Goal: Information Seeking & Learning: Find specific fact

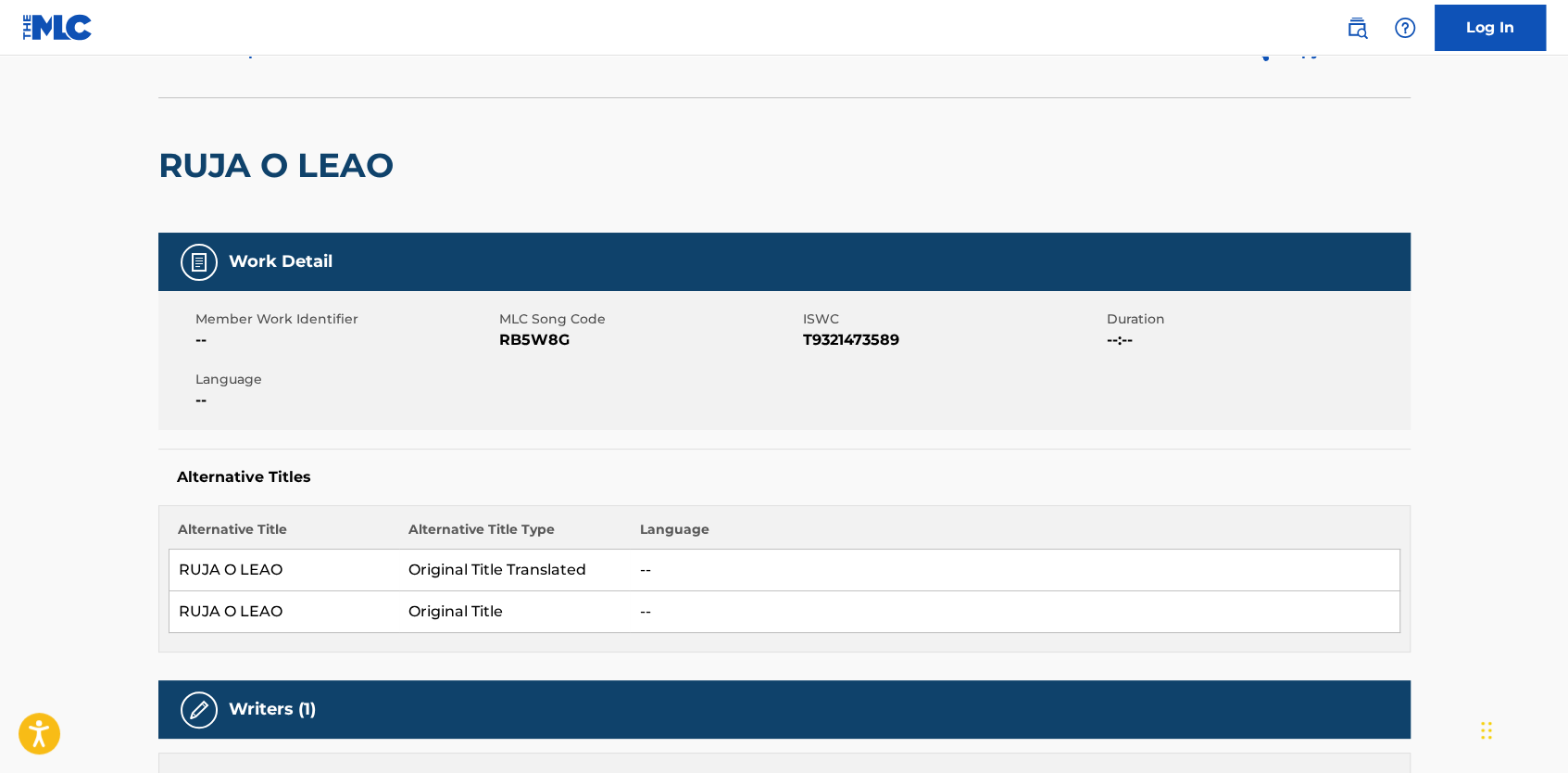
scroll to position [185, 0]
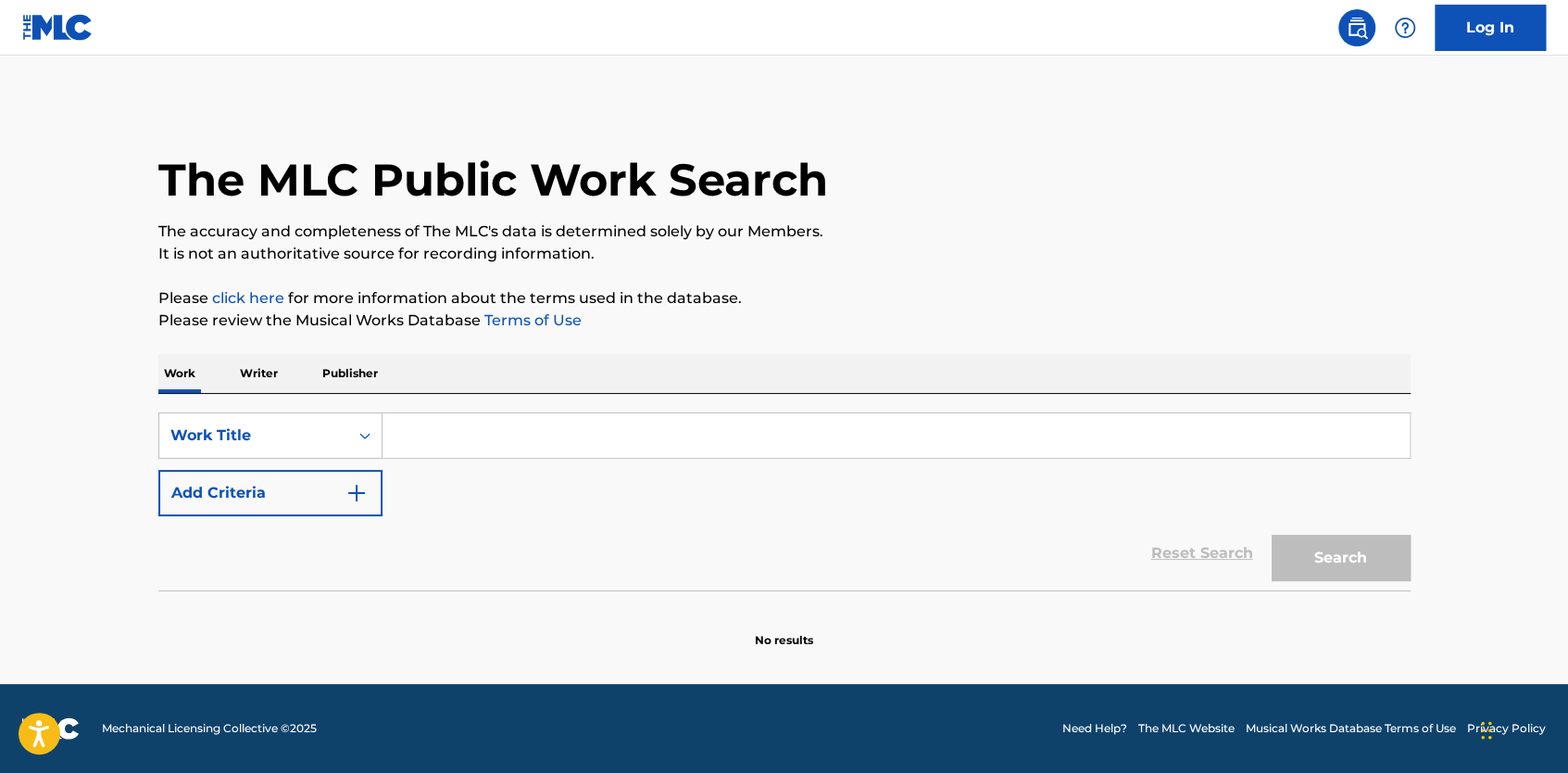
click at [451, 443] on input "Search Form" at bounding box center [896, 436] width 1027 height 44
type input "Que Ruja el Leon"
drag, startPoint x: 450, startPoint y: 415, endPoint x: 369, endPoint y: 406, distance: 81.5
click at [369, 406] on div "SearchWithCriteria5f9e78d4-e0a0-4312-bc67-329bff67be05 Work Title Que Ruja el L…" at bounding box center [784, 493] width 1253 height 197
type input "RUJA O LEAO"
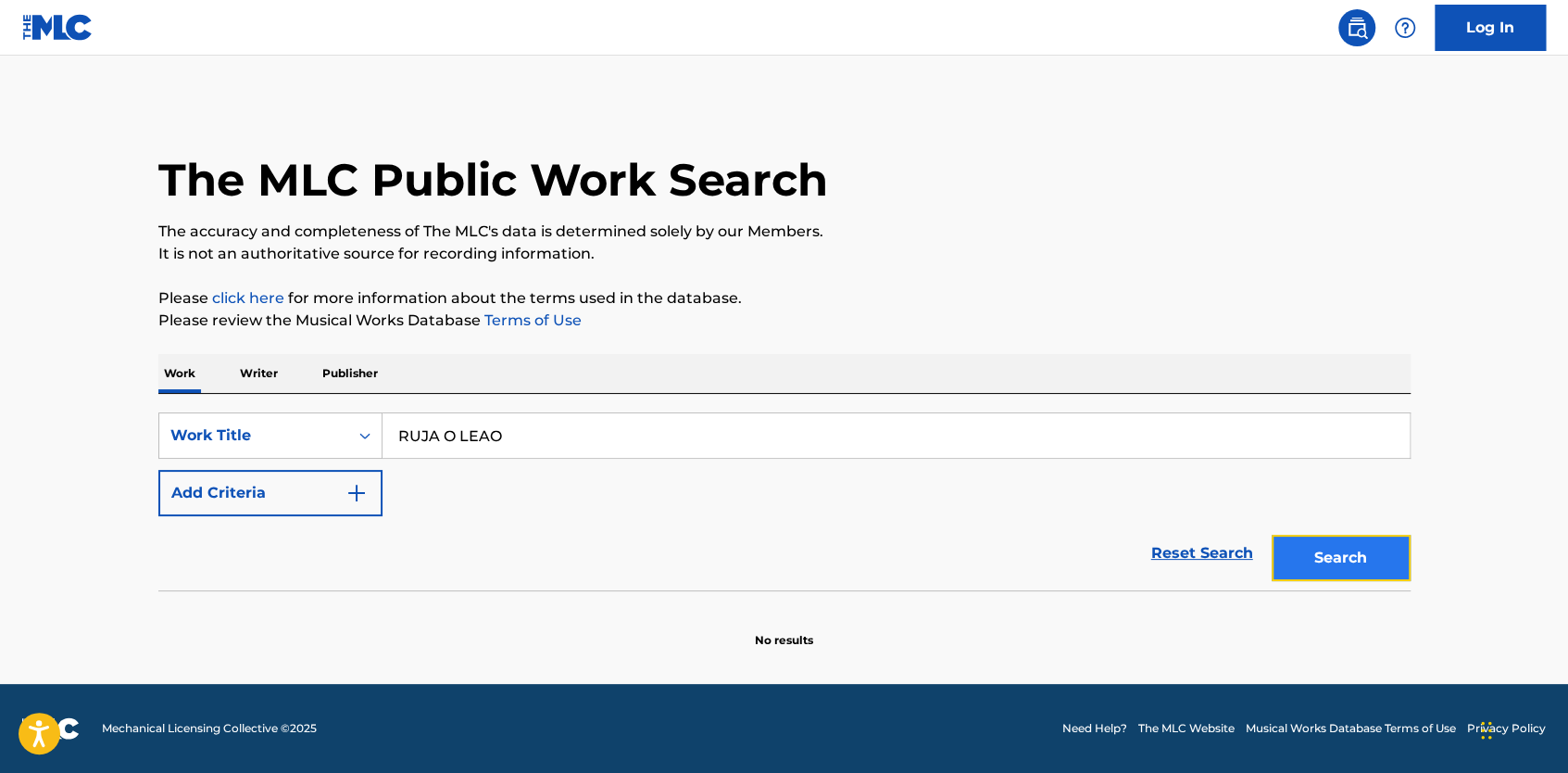
click at [1364, 565] on button "Search" at bounding box center [1342, 558] width 139 height 46
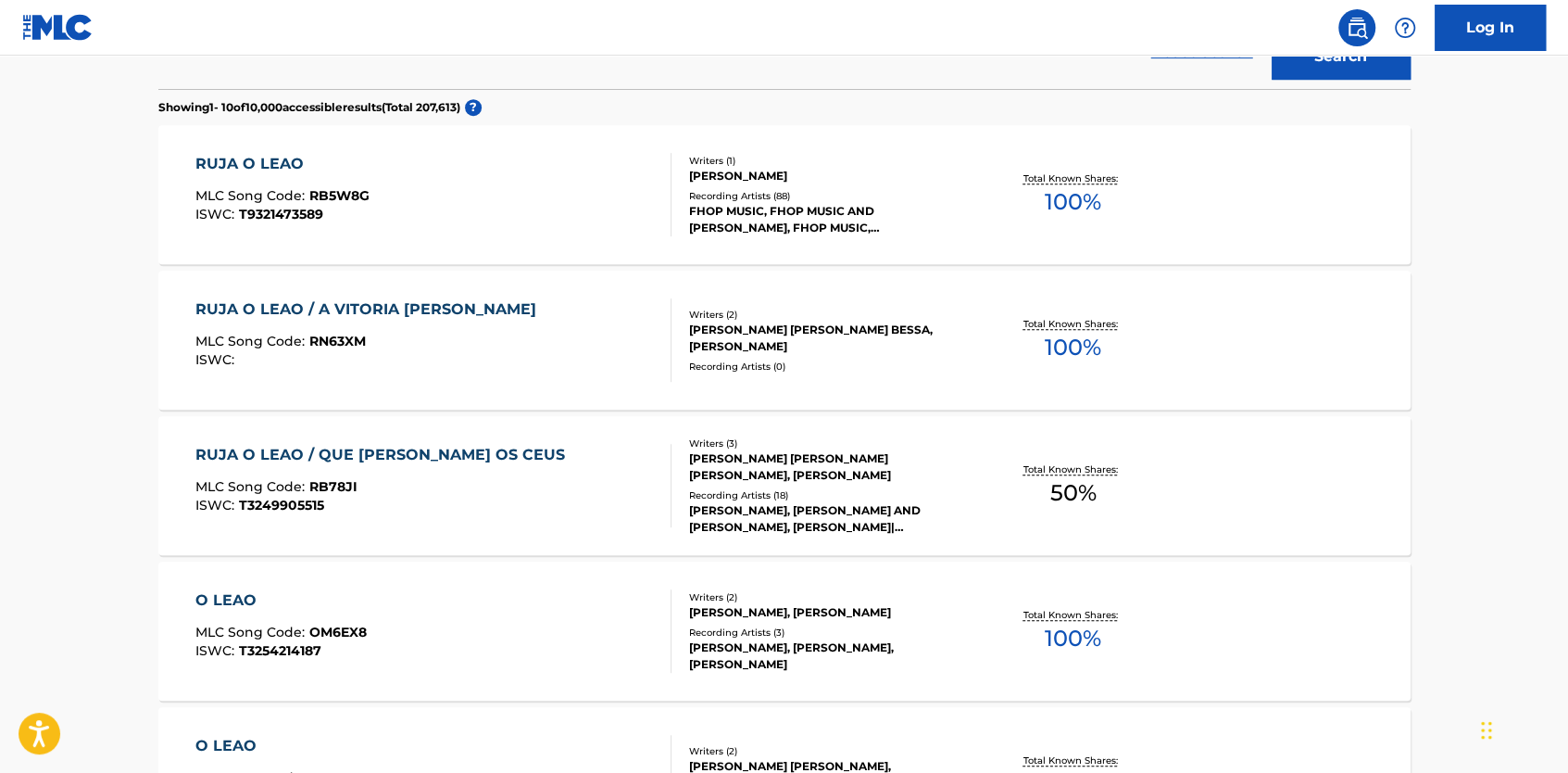
scroll to position [556, 0]
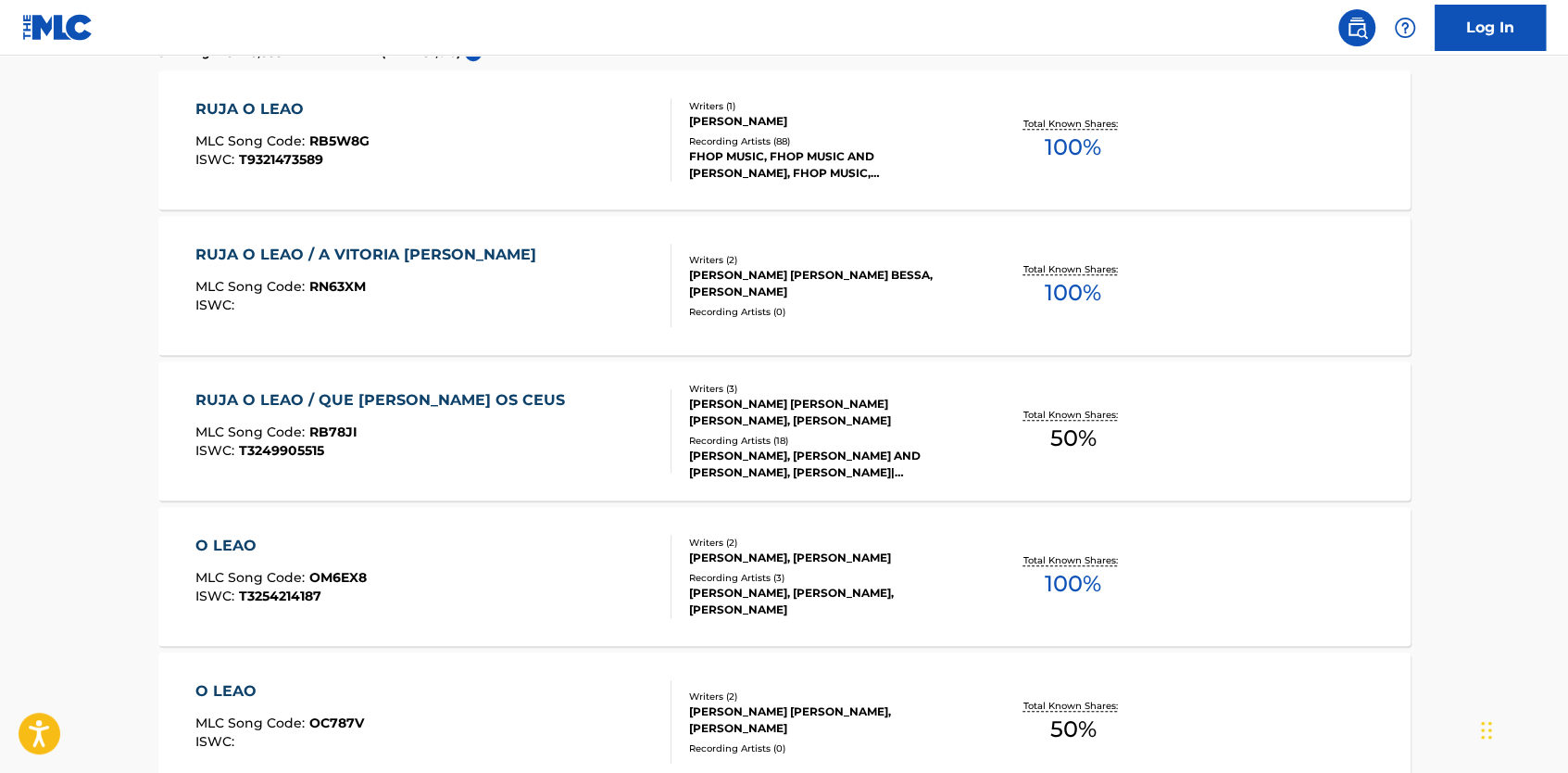
click at [446, 258] on div "RUJA O LEAO / A VITORIA DA CRUZ" at bounding box center [370, 254] width 350 height 22
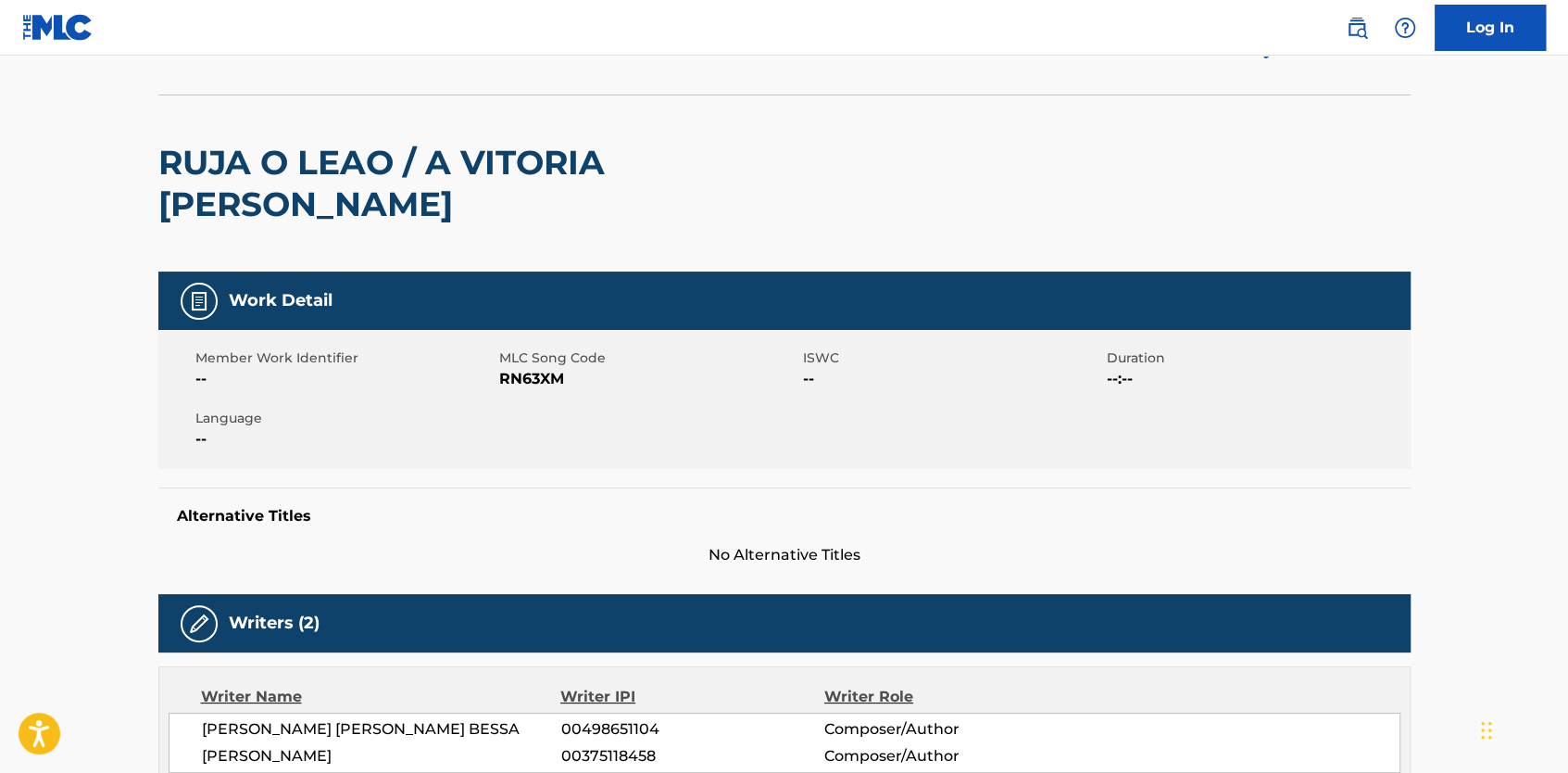
scroll to position [200, 0]
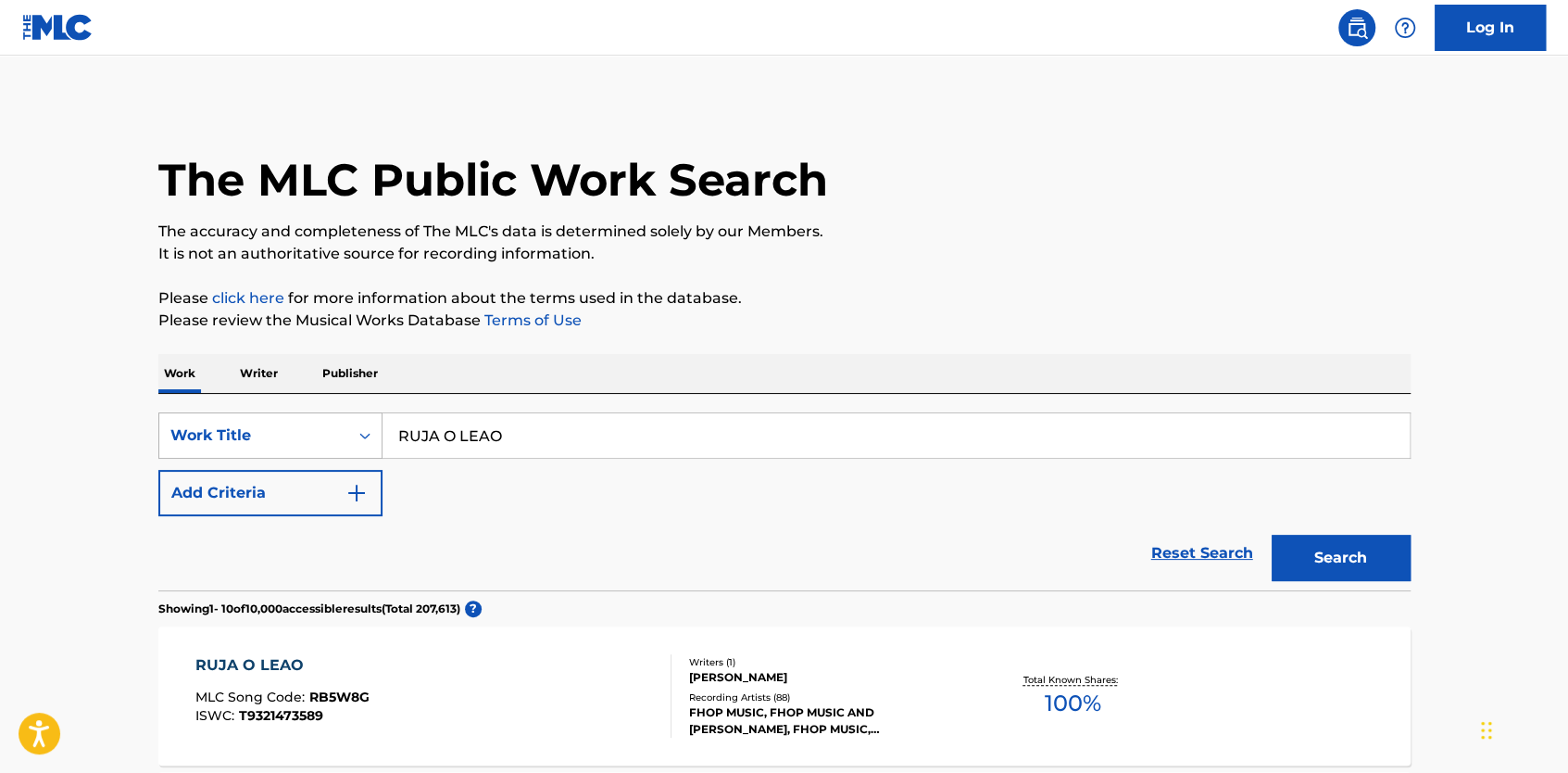
drag, startPoint x: 515, startPoint y: 440, endPoint x: 301, endPoint y: 415, distance: 215.5
click at [302, 420] on div "SearchWithCriteria5f9e78d4-e0a0-4312-bc67-329bff67be05 Work Title RUJA O LEAO" at bounding box center [784, 436] width 1253 height 46
type input "Que Ruja el Leon"
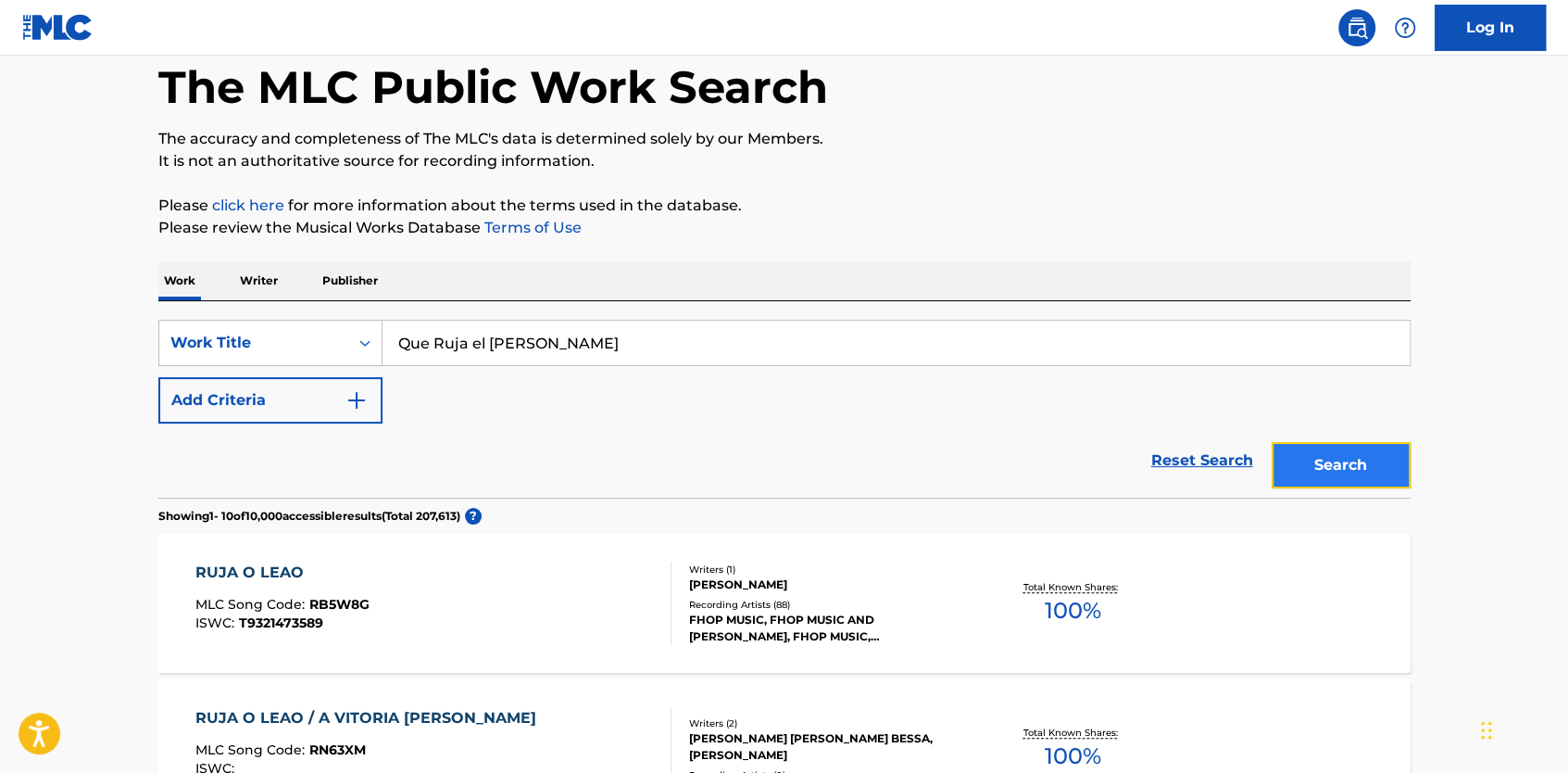
click at [1317, 459] on button "Search" at bounding box center [1342, 466] width 139 height 46
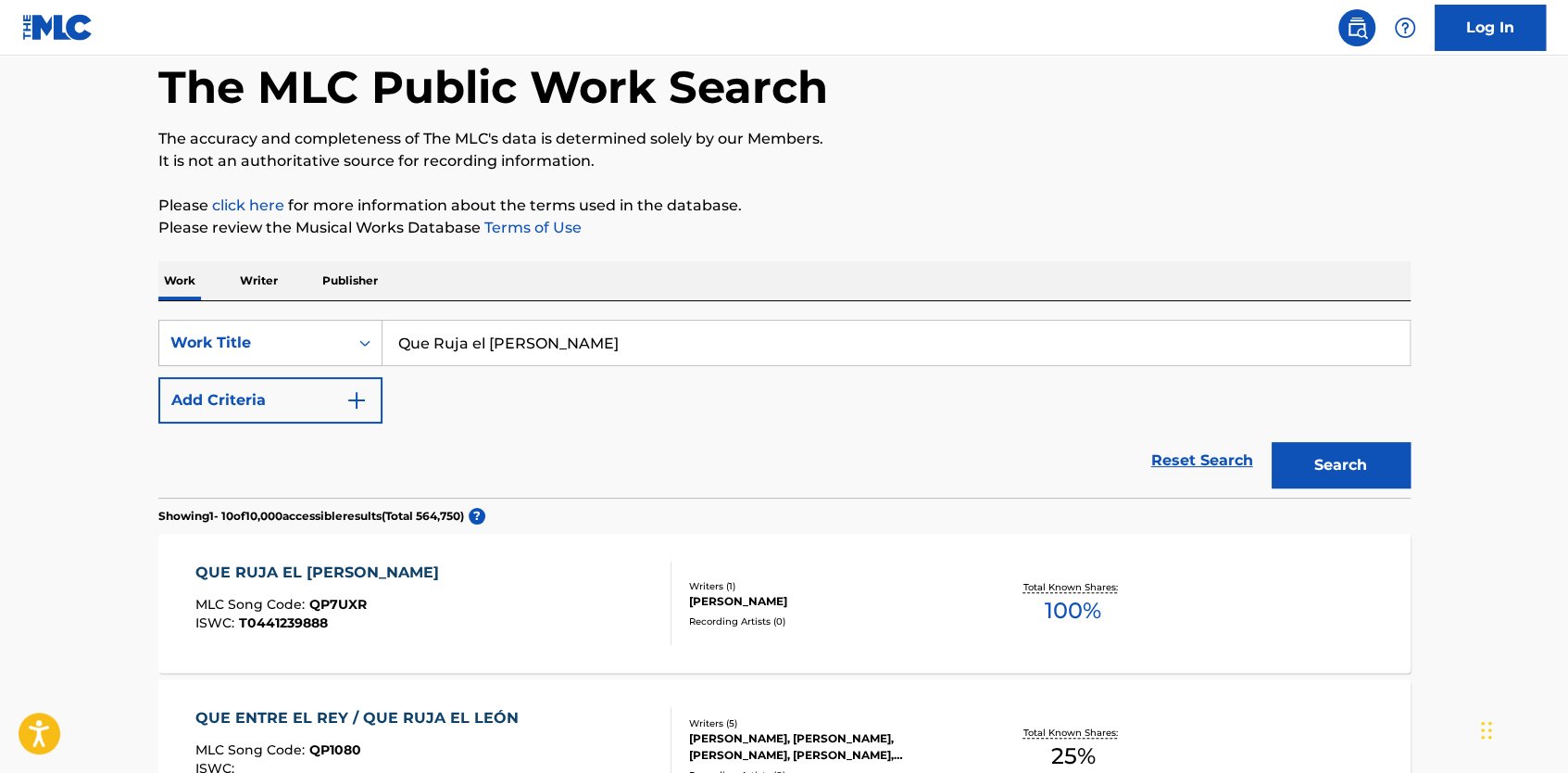
scroll to position [370, 0]
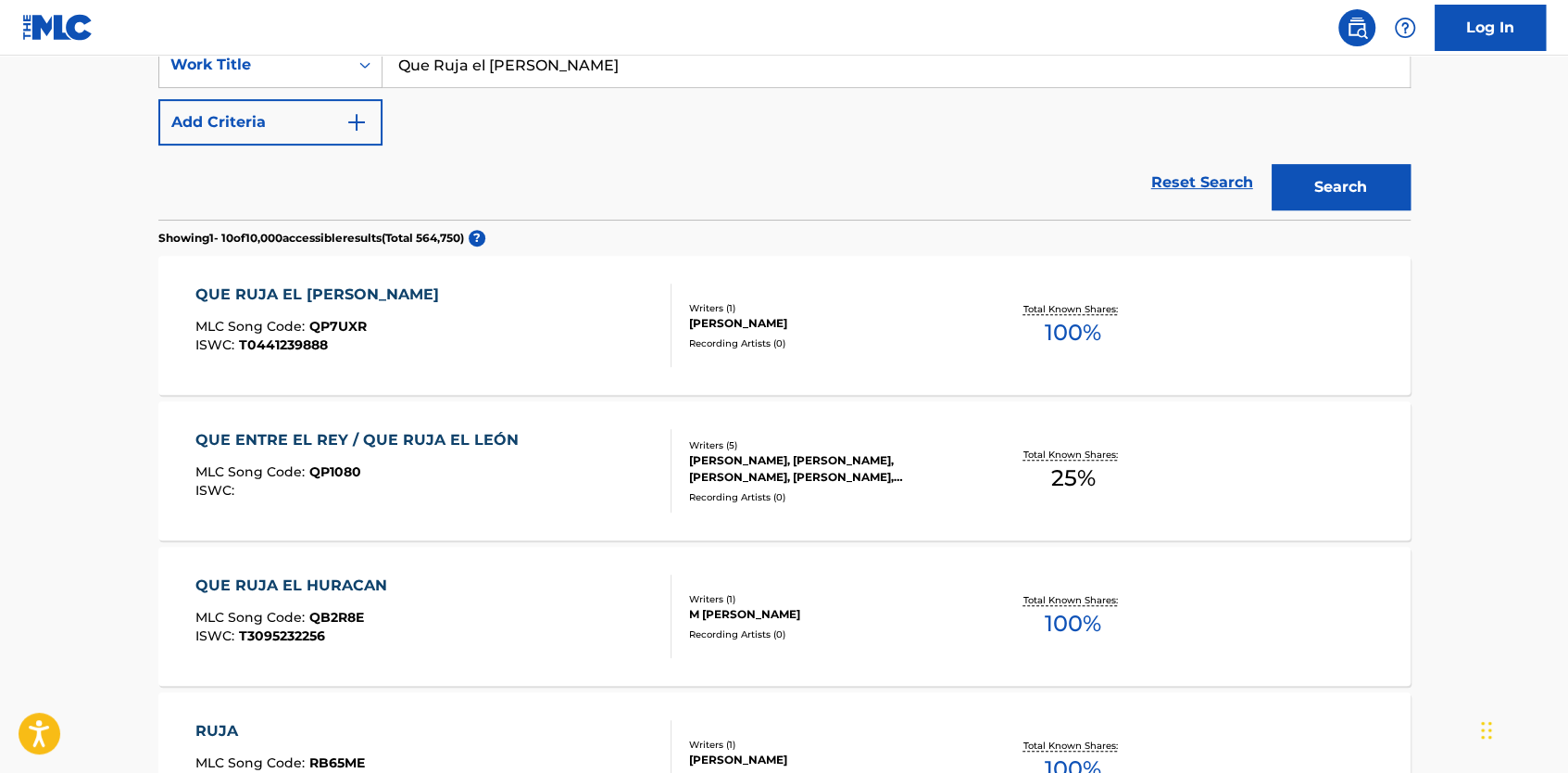
click at [466, 445] on div "QUE ENTRE EL REY / QUE RUJA EL LEÓN" at bounding box center [361, 440] width 332 height 22
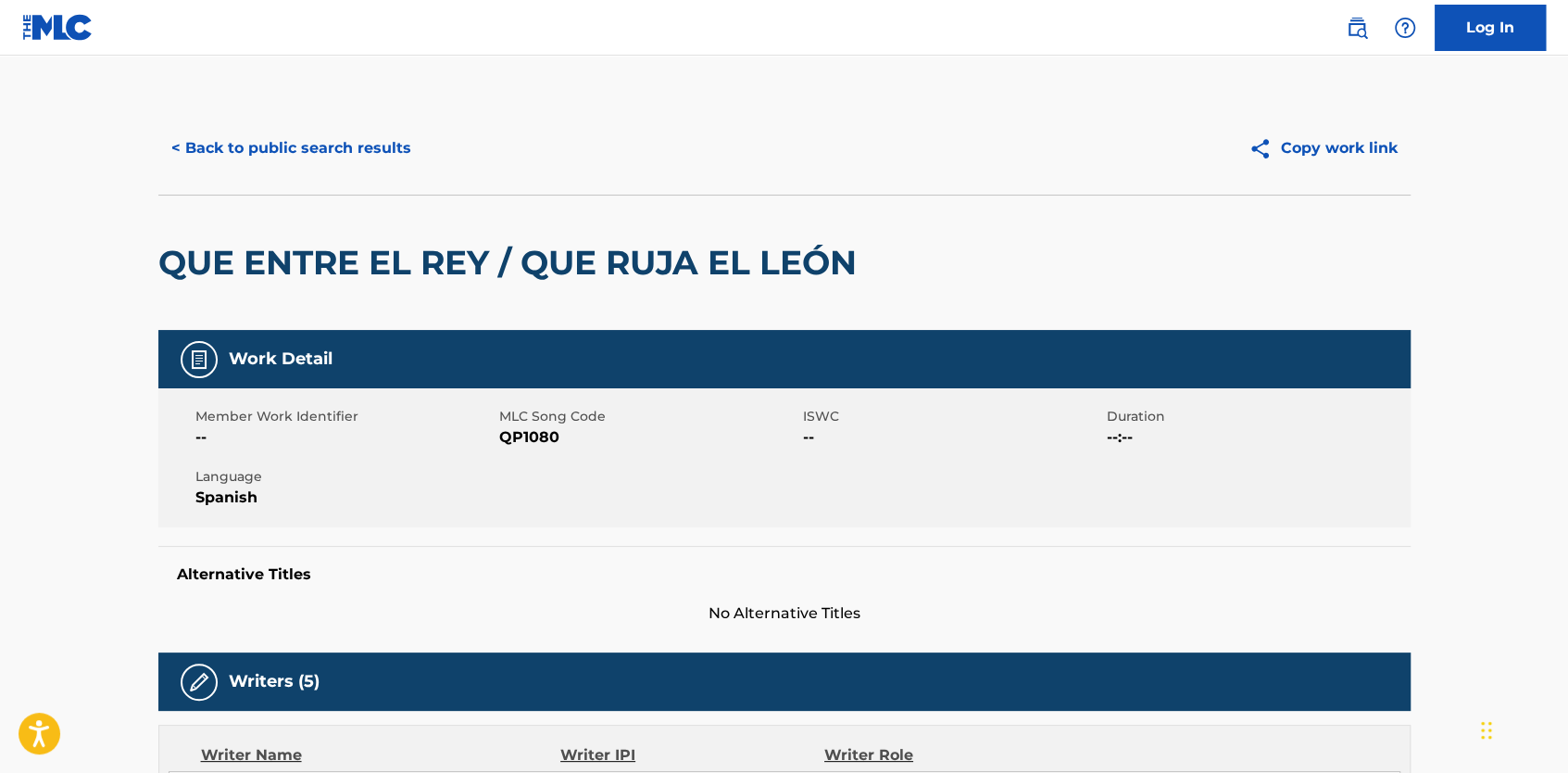
scroll to position [370, 0]
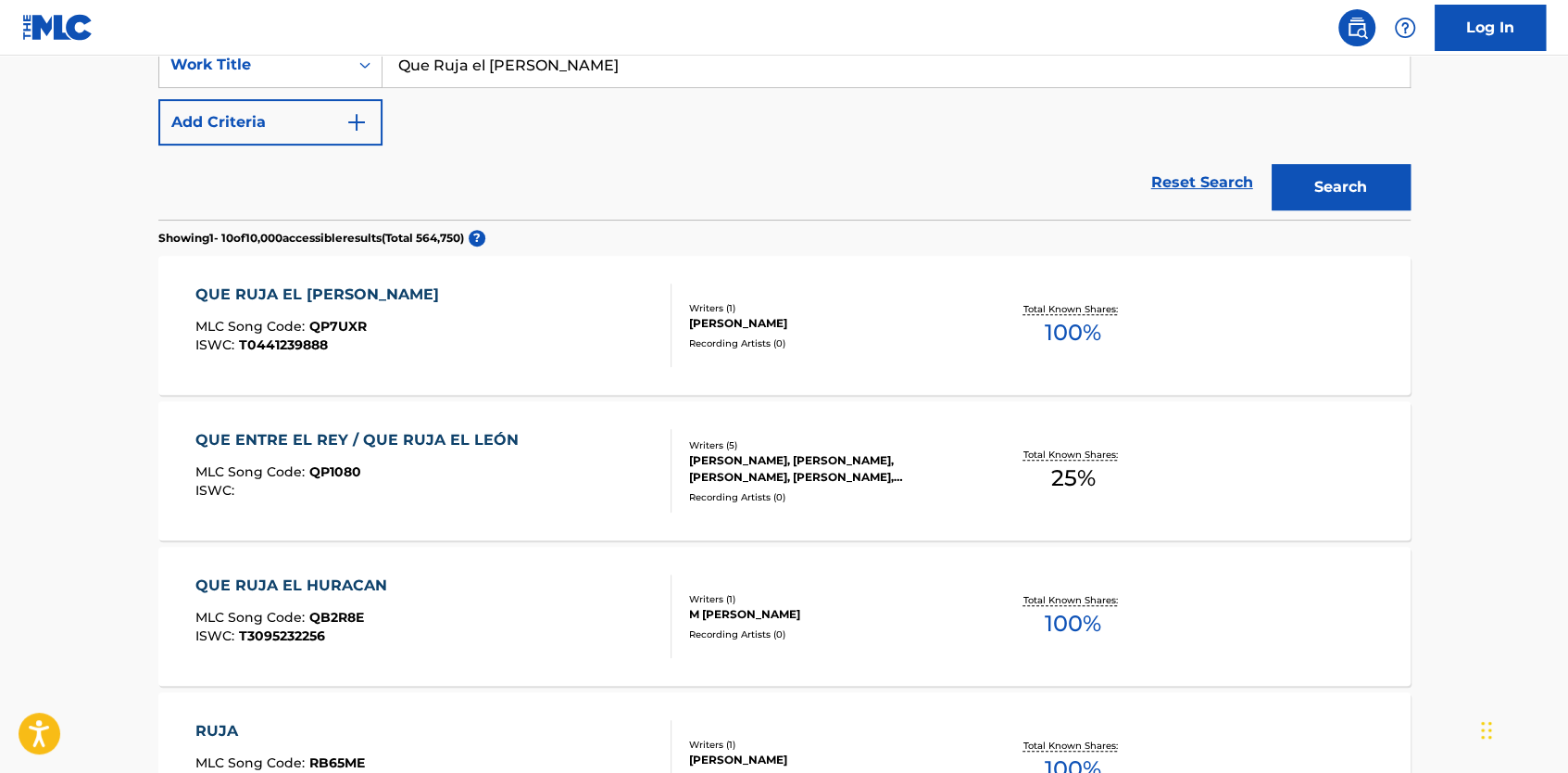
click at [1516, 320] on main "The MLC Public Work Search The accuracy and completeness of The MLC's data is d…" at bounding box center [784, 746] width 1568 height 2123
click at [1368, 124] on div "SearchWithCriteria5f9e78d4-e0a0-4312-bc67-329bff67be05 Work Title Que Ruja el L…" at bounding box center [784, 93] width 1253 height 104
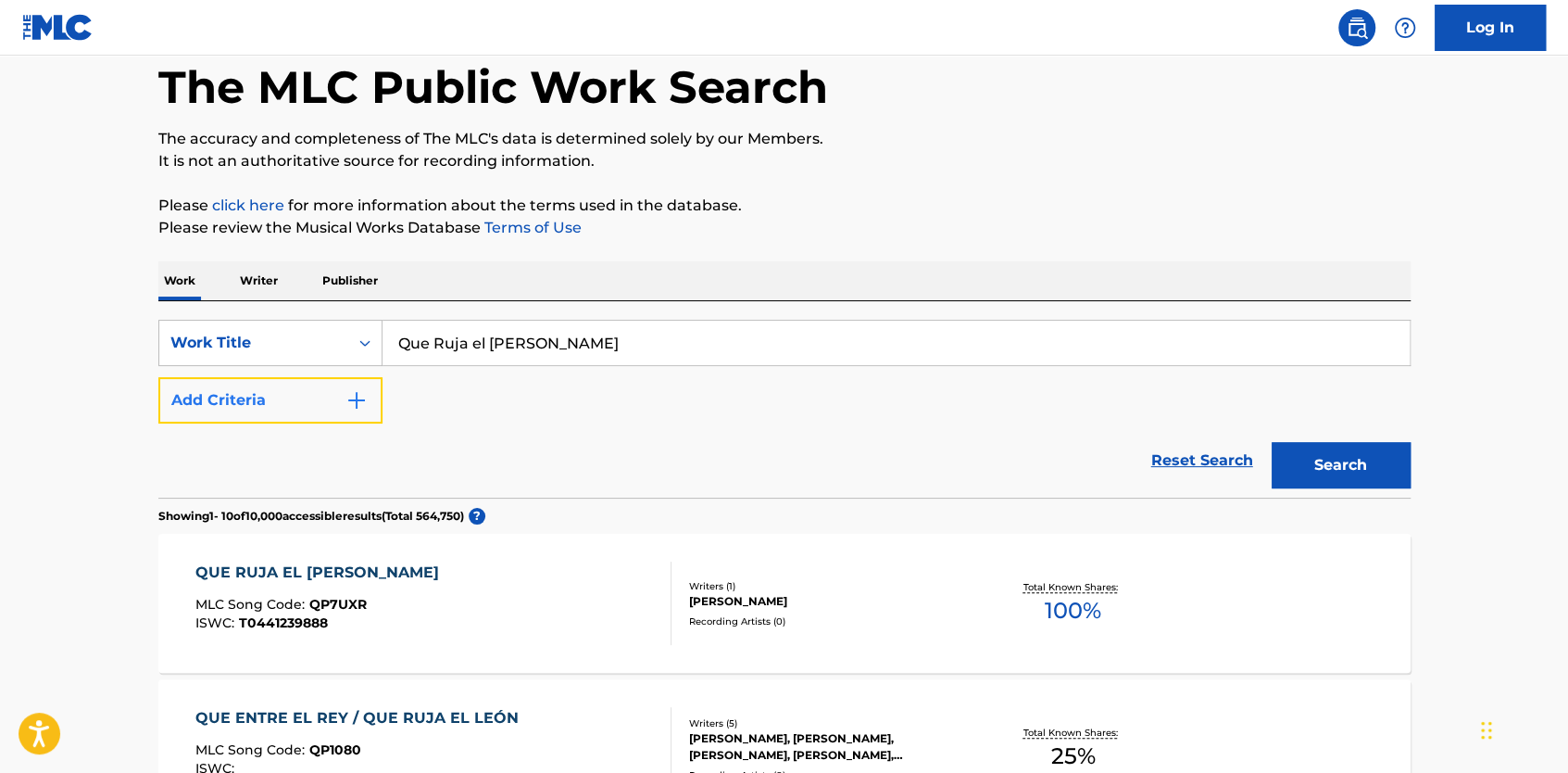
click at [344, 399] on button "Add Criteria" at bounding box center [270, 400] width 225 height 46
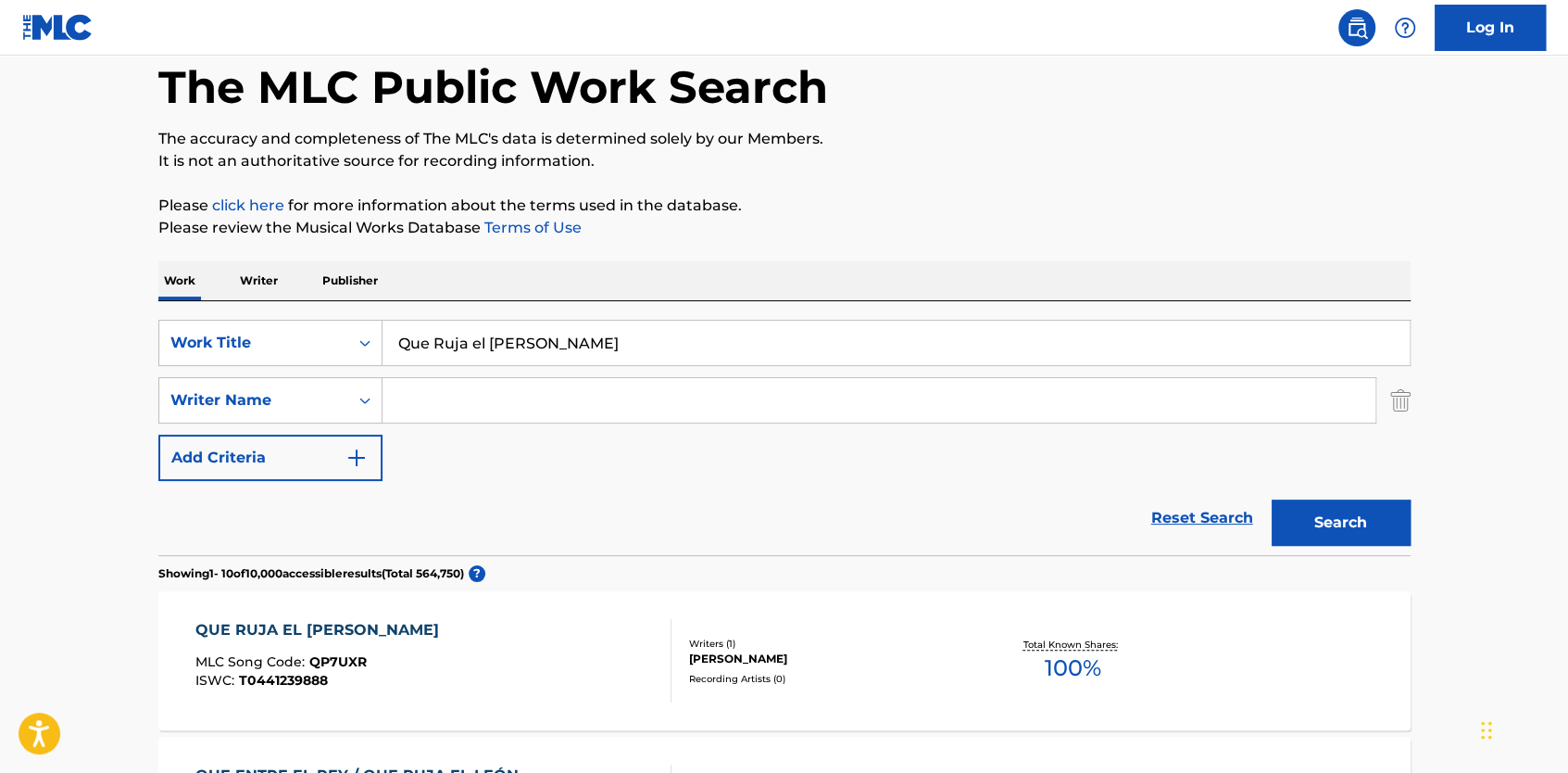
drag, startPoint x: 560, startPoint y: 345, endPoint x: 417, endPoint y: 341, distance: 143.1
click at [417, 341] on input "Que Ruja el Leon" at bounding box center [896, 343] width 1027 height 44
type input "Q"
type input "open the scroll"
click at [363, 399] on icon "Search Form" at bounding box center [365, 400] width 12 height 7
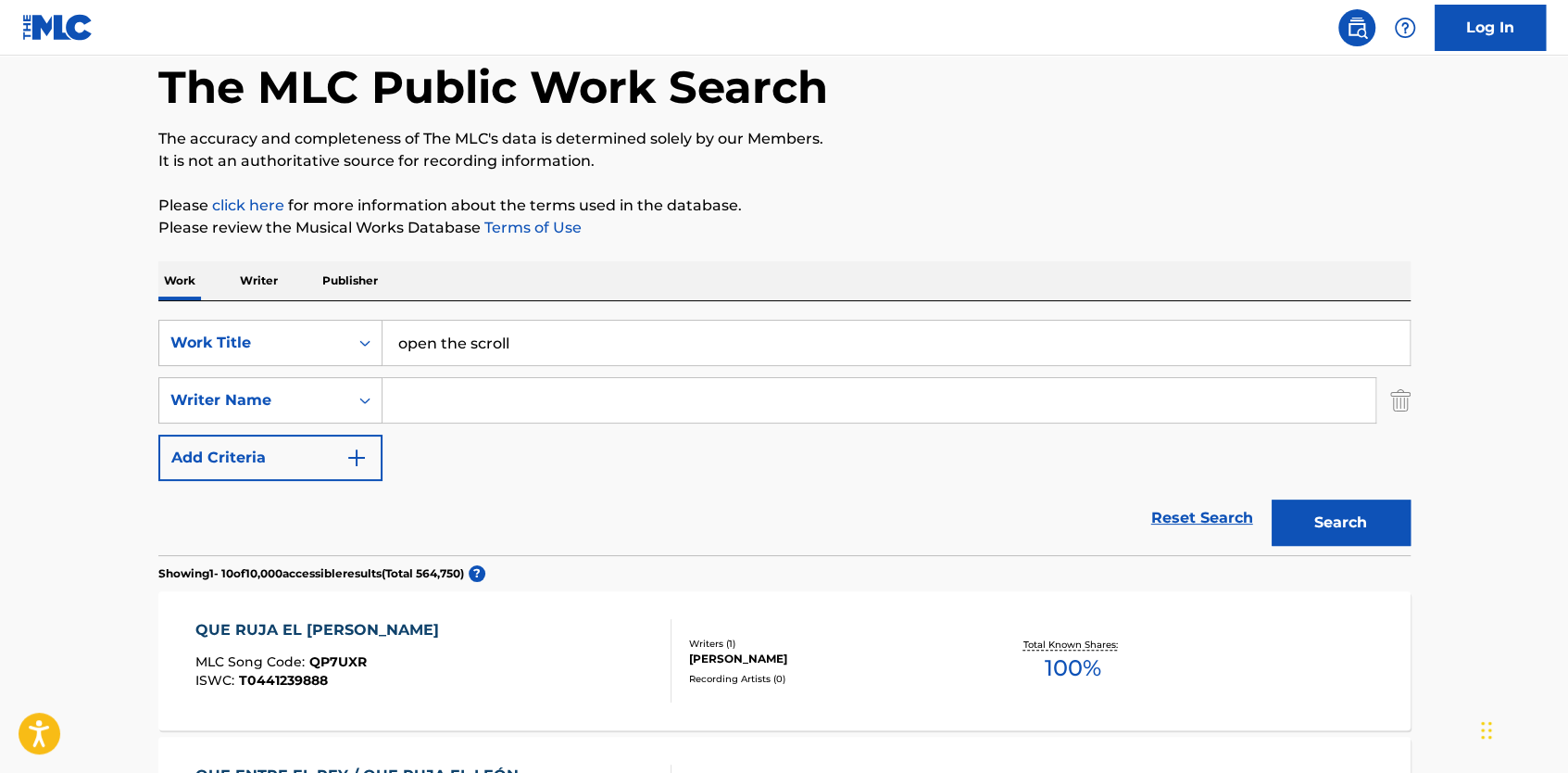
click at [443, 399] on input "Search Form" at bounding box center [879, 400] width 993 height 44
type input "gamboa"
click at [1316, 510] on button "Search" at bounding box center [1342, 522] width 139 height 46
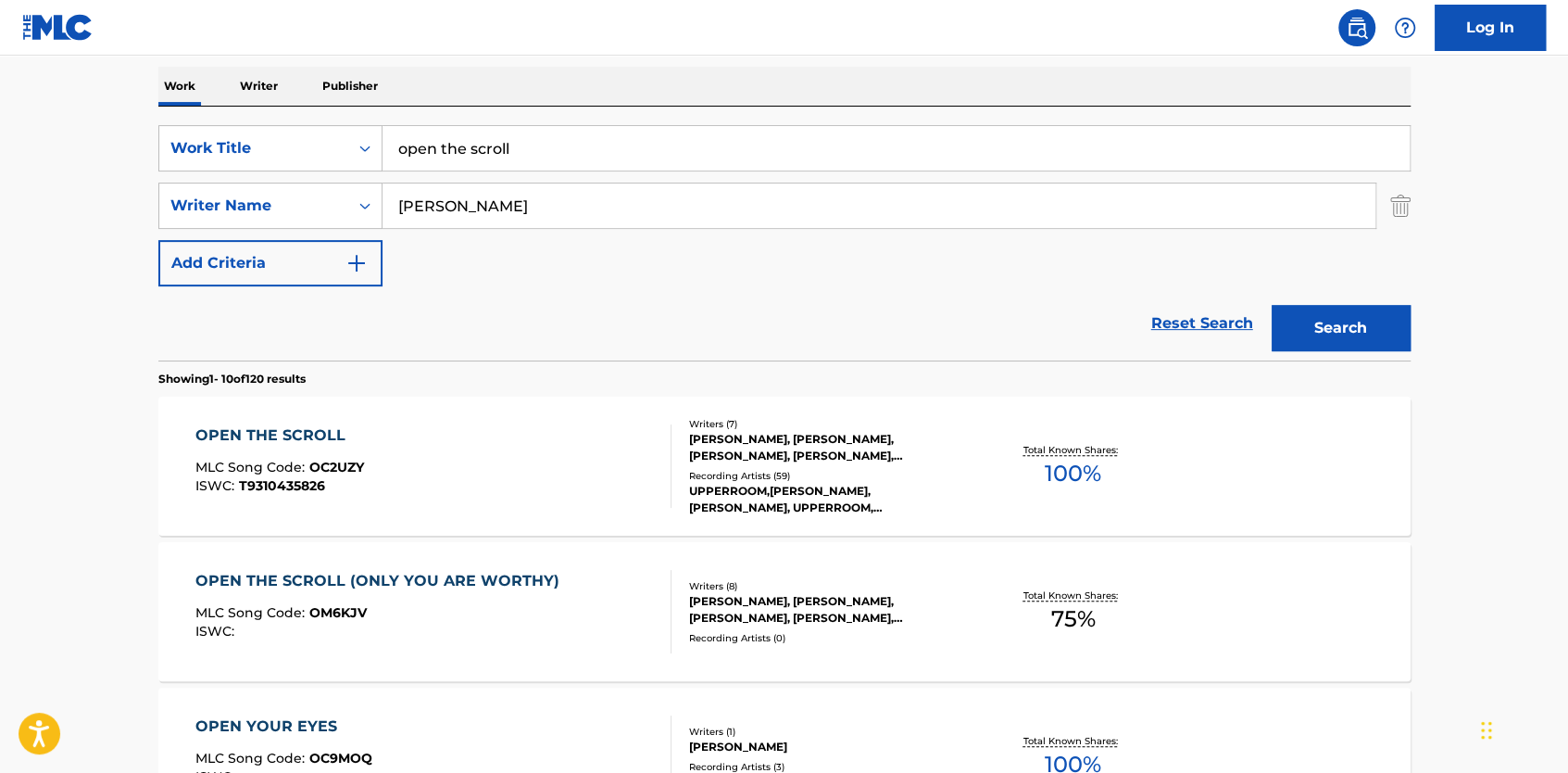
scroll to position [370, 0]
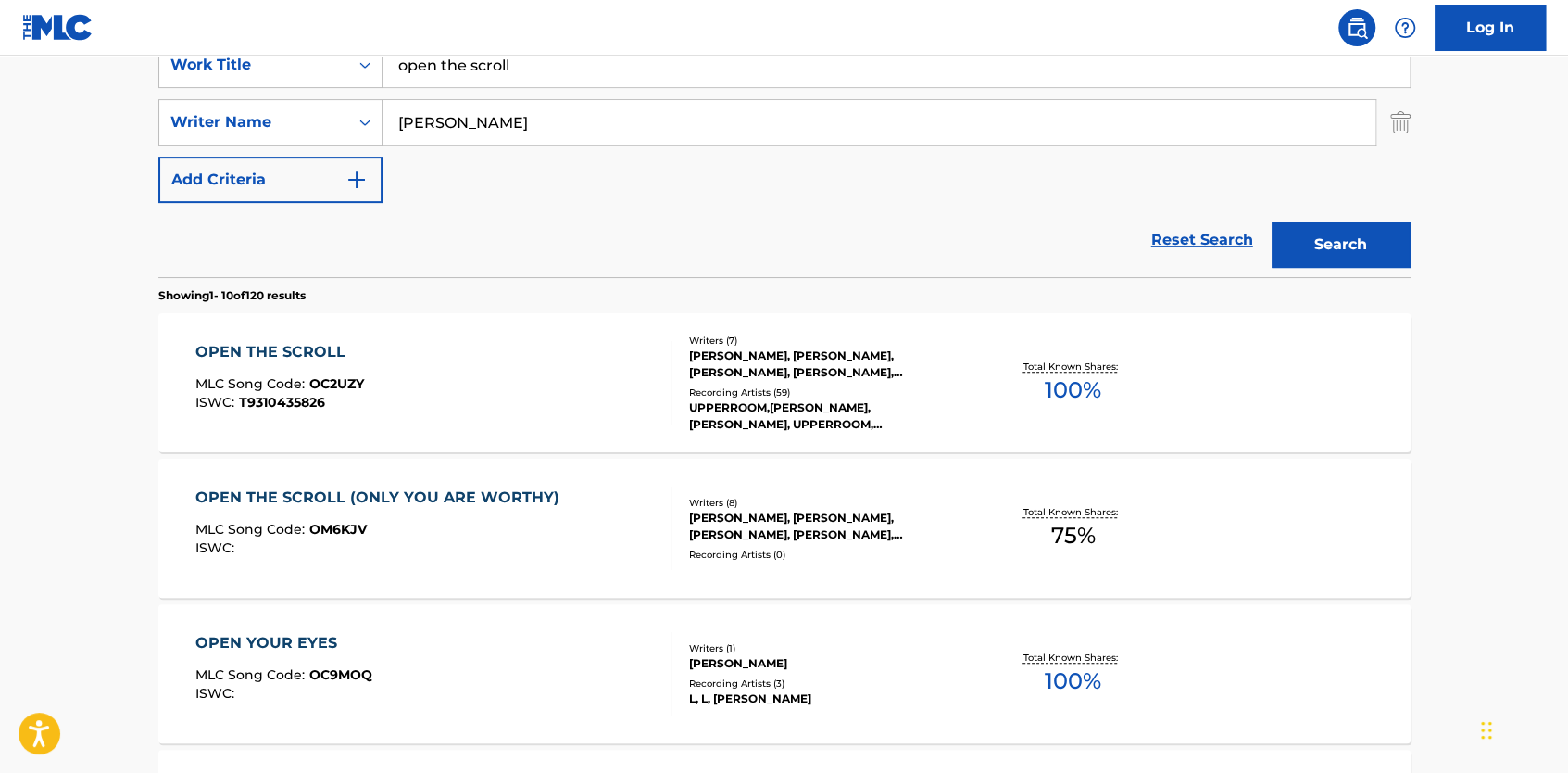
click at [374, 360] on div "OPEN THE SCROLL MLC Song Code : OC2UZY ISWC : T9310435826" at bounding box center [434, 383] width 476 height 84
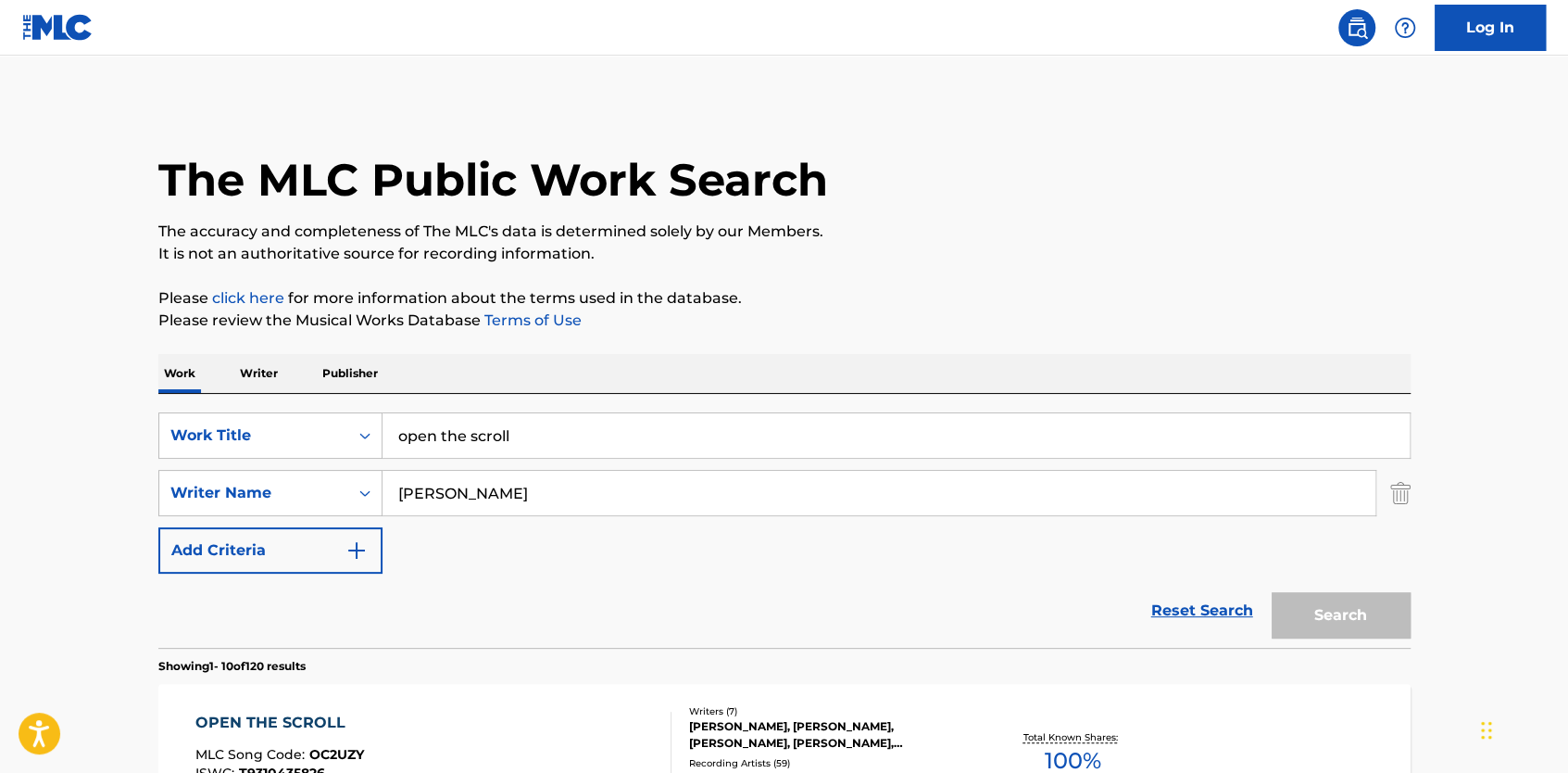
scroll to position [370, 0]
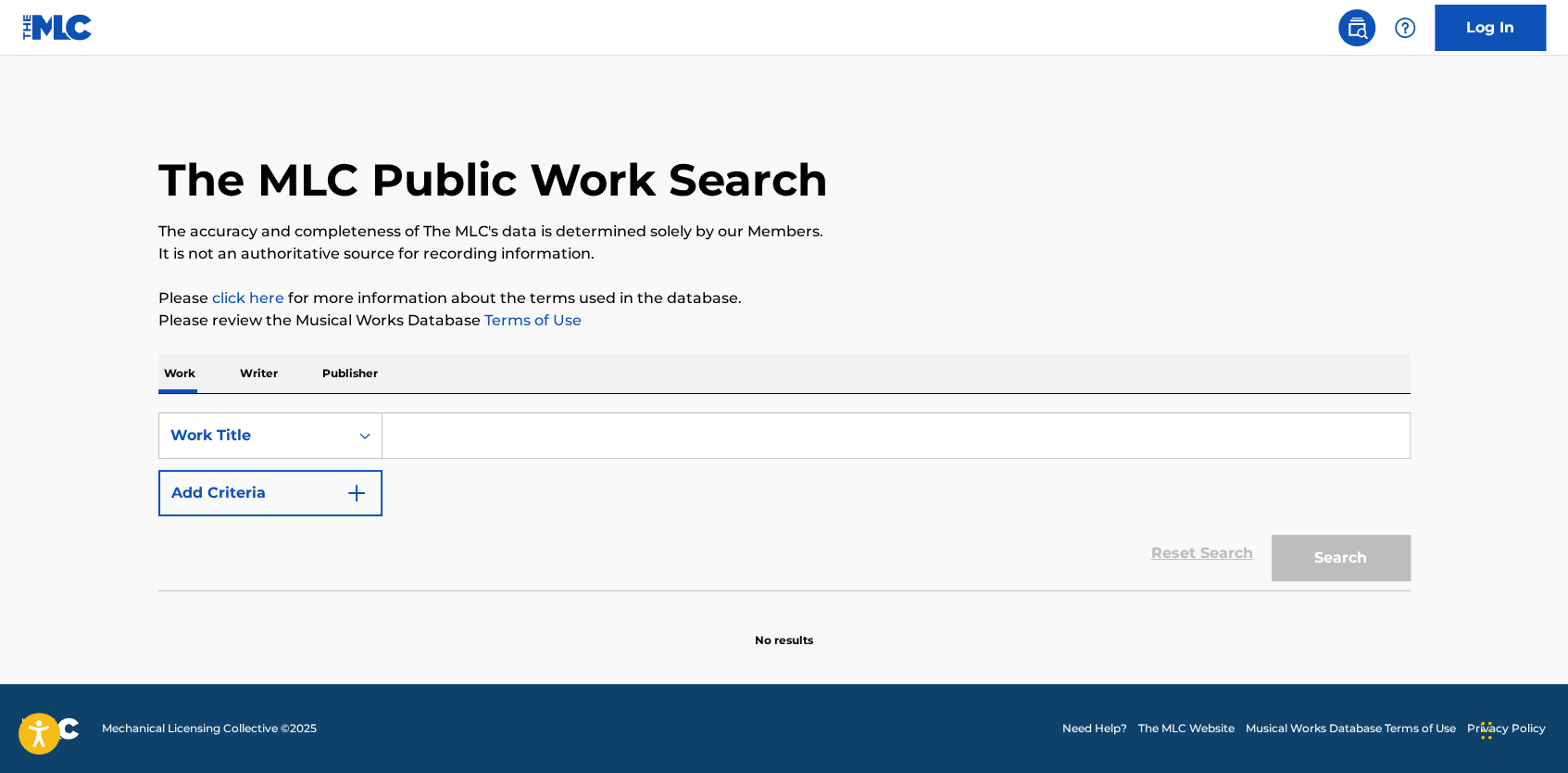
click at [453, 451] on input "Search Form" at bounding box center [896, 436] width 1027 height 44
type input "RUJA O LEAO"
click at [264, 373] on p "Writer" at bounding box center [258, 373] width 49 height 39
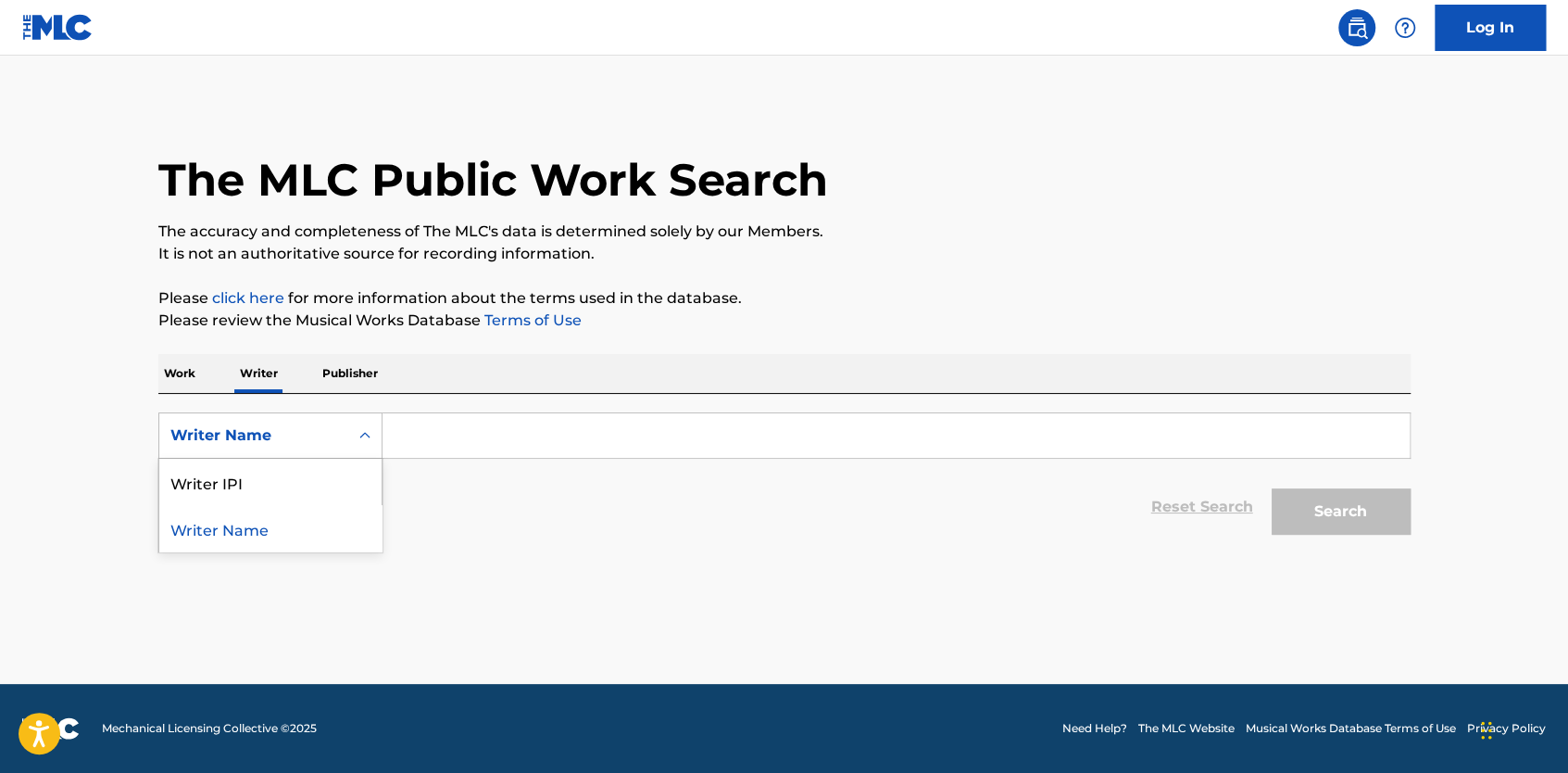
click at [372, 442] on icon "Search Form" at bounding box center [364, 435] width 18 height 18
click at [187, 372] on p "Work" at bounding box center [179, 373] width 42 height 39
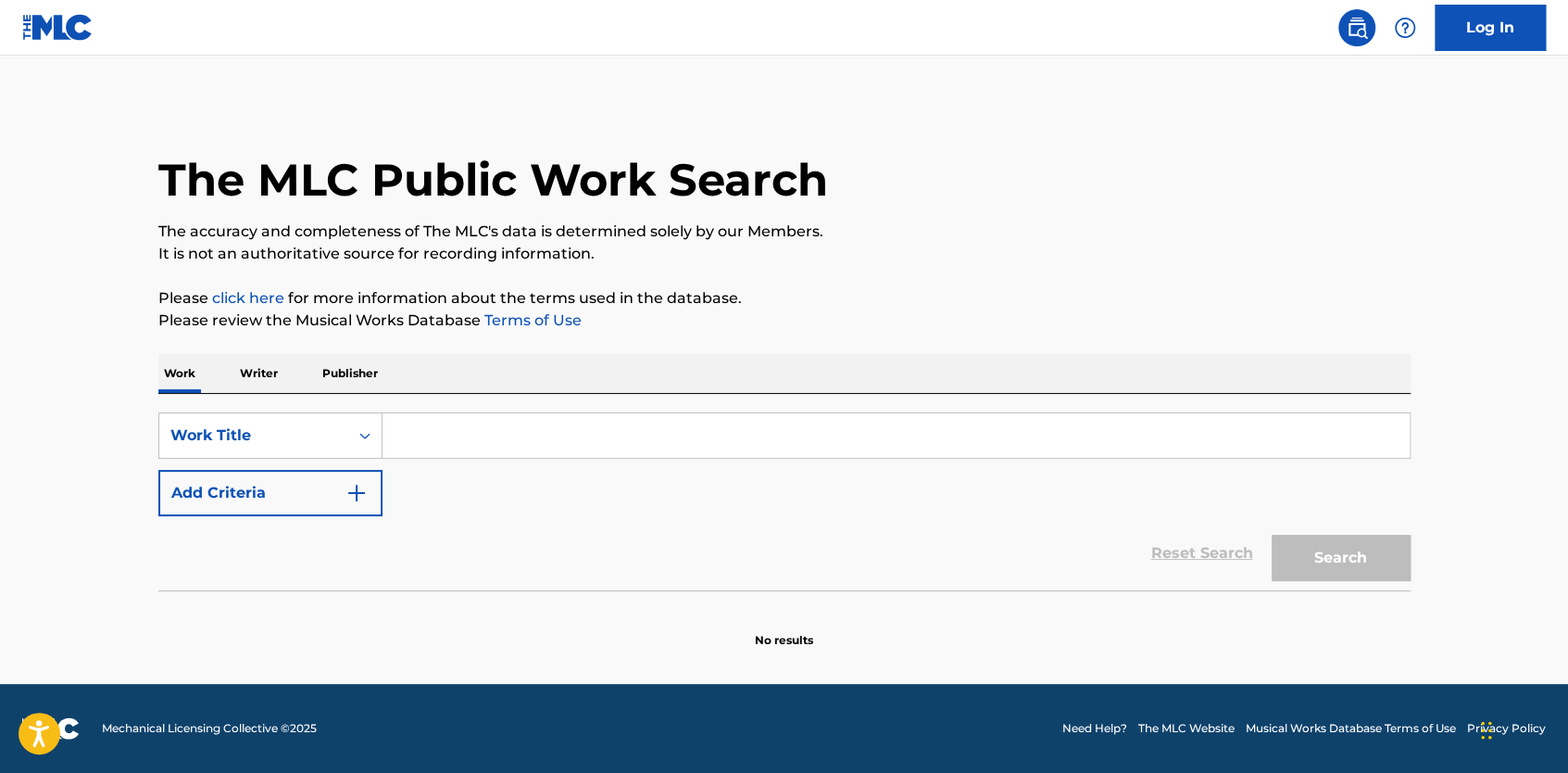
click at [464, 438] on input "Search Form" at bounding box center [896, 436] width 1027 height 44
type input "RUJA O LEAO"
click at [1366, 557] on button "Search" at bounding box center [1342, 558] width 139 height 46
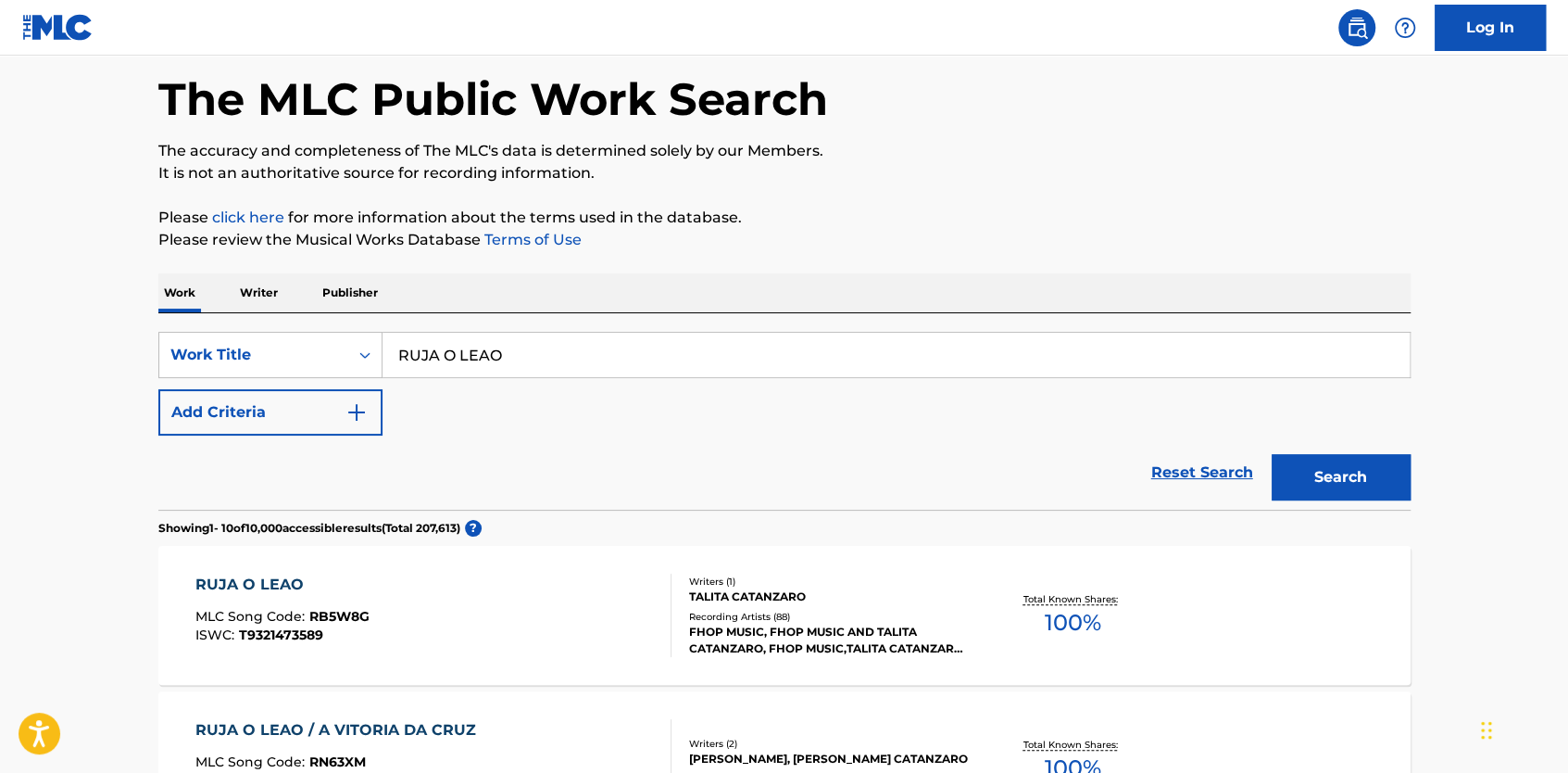
scroll to position [278, 0]
